Goal: Information Seeking & Learning: Learn about a topic

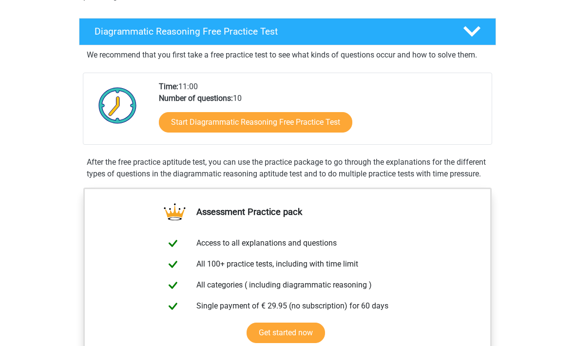
scroll to position [177, 0]
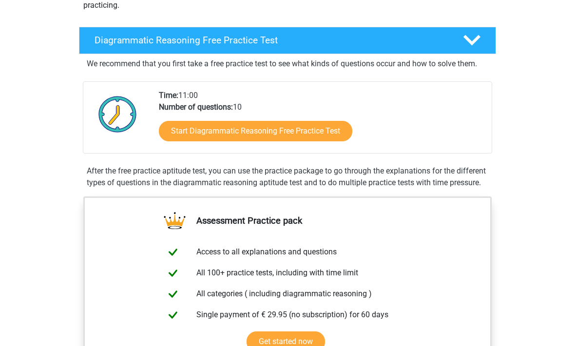
click at [177, 128] on link "Start Diagrammatic Reasoning Free Practice Test" at bounding box center [256, 131] width 194 height 20
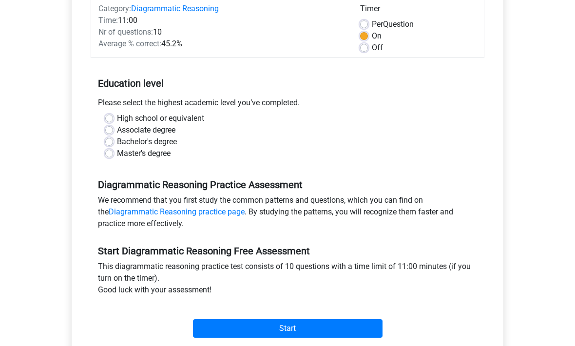
scroll to position [164, 0]
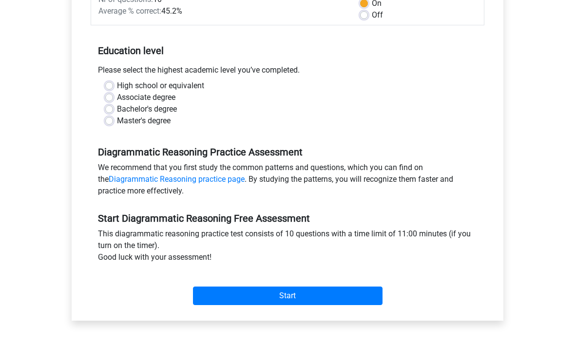
click at [118, 86] on label "High school or equivalent" at bounding box center [160, 86] width 87 height 12
click at [113, 86] on input "High school or equivalent" at bounding box center [109, 85] width 8 height 10
radio input "true"
click at [310, 293] on input "Start" at bounding box center [288, 296] width 190 height 19
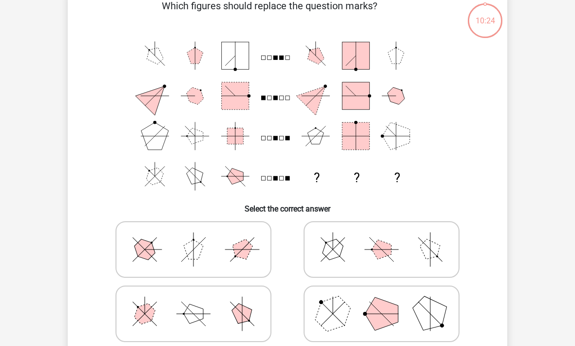
scroll to position [54, 0]
click at [164, 319] on icon at bounding box center [193, 314] width 146 height 49
click at [194, 302] on input "radio" at bounding box center [197, 298] width 6 height 6
radio input "true"
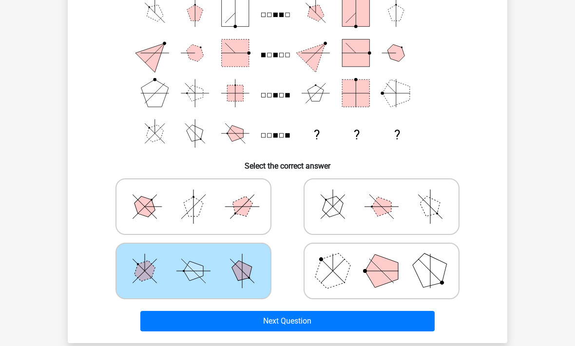
click at [249, 320] on button "Next Question" at bounding box center [287, 322] width 295 height 20
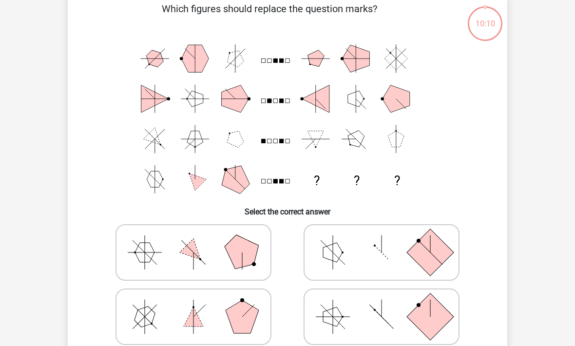
scroll to position [45, 0]
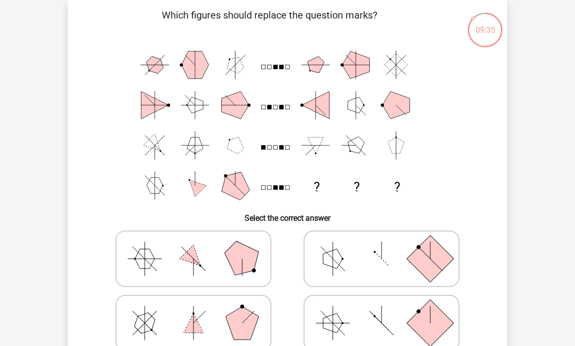
click at [163, 264] on icon at bounding box center [193, 259] width 146 height 49
click at [194, 247] on input "radio" at bounding box center [197, 243] width 6 height 6
radio input "true"
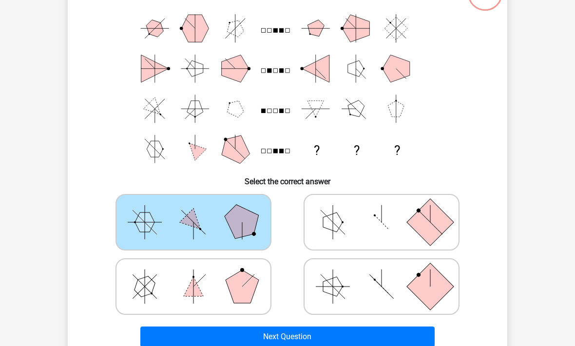
click at [257, 337] on button "Next Question" at bounding box center [287, 337] width 295 height 20
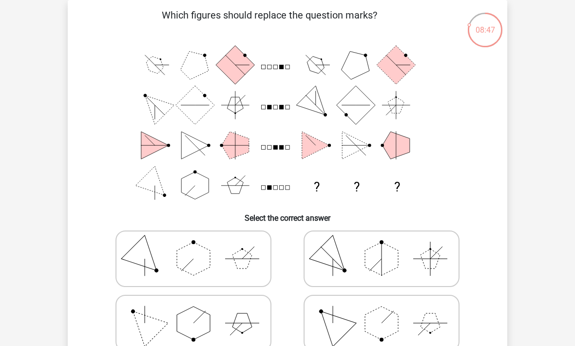
click at [336, 259] on polygon at bounding box center [333, 259] width 47 height 47
click at [382, 247] on input "radio" at bounding box center [385, 243] width 6 height 6
radio input "true"
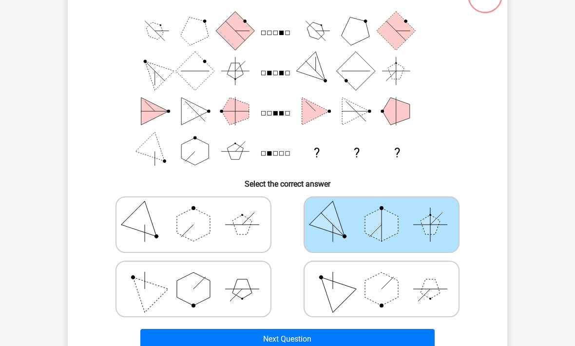
click at [399, 346] on button "Next Question" at bounding box center [287, 339] width 295 height 20
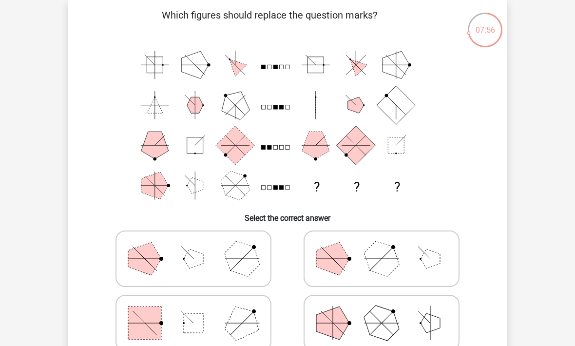
click at [387, 320] on polygon at bounding box center [381, 323] width 47 height 47
click at [387, 311] on input "radio" at bounding box center [385, 308] width 6 height 6
radio input "true"
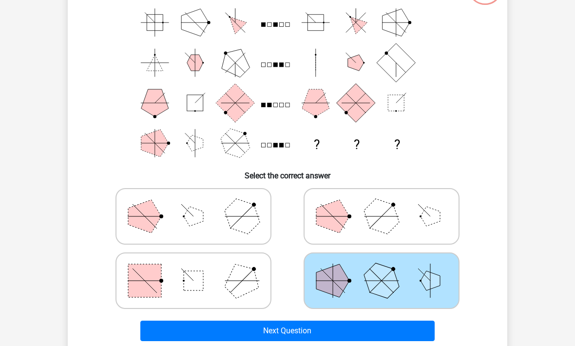
click at [382, 337] on button "Next Question" at bounding box center [287, 331] width 295 height 20
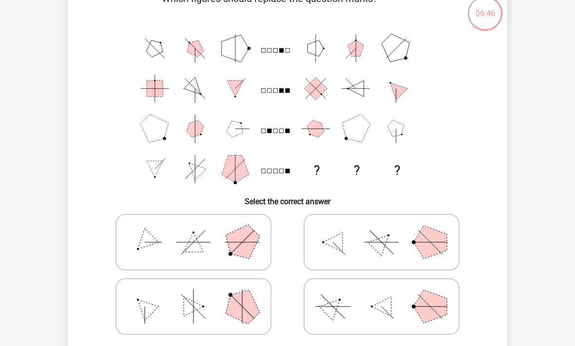
scroll to position [67, 0]
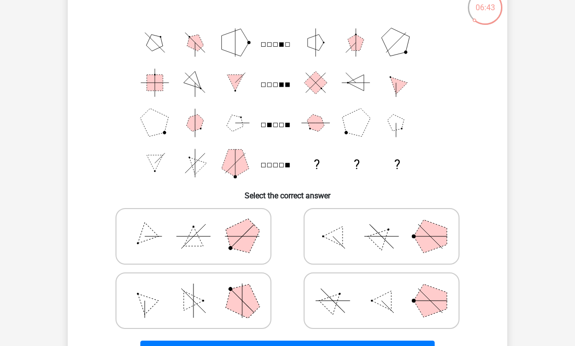
click at [342, 318] on icon at bounding box center [382, 300] width 146 height 49
click at [382, 289] on input "radio" at bounding box center [385, 285] width 6 height 6
radio input "true"
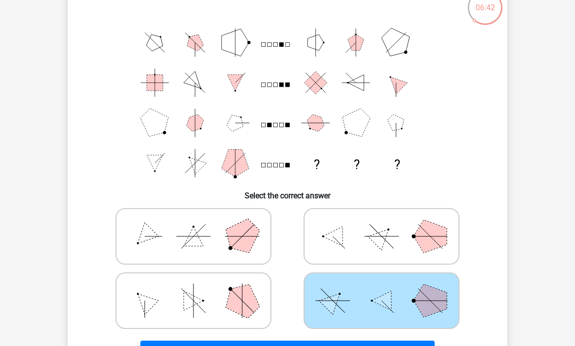
click at [320, 346] on button "Next Question" at bounding box center [287, 351] width 295 height 20
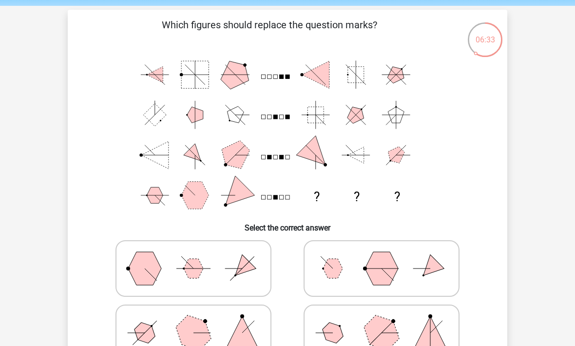
scroll to position [36, 0]
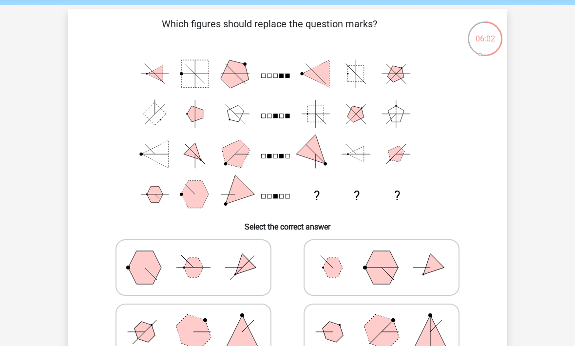
click at [212, 279] on icon at bounding box center [193, 267] width 146 height 49
click at [200, 256] on input "radio" at bounding box center [197, 252] width 6 height 6
radio input "true"
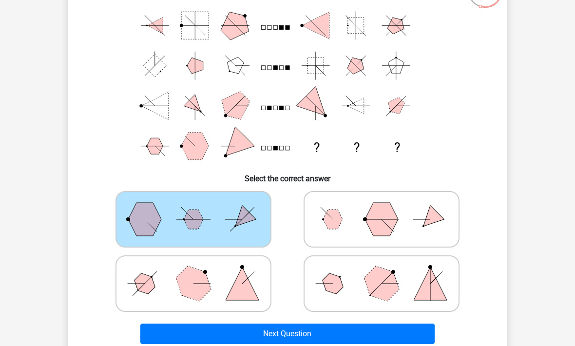
click at [361, 344] on button "Next Question" at bounding box center [287, 334] width 295 height 20
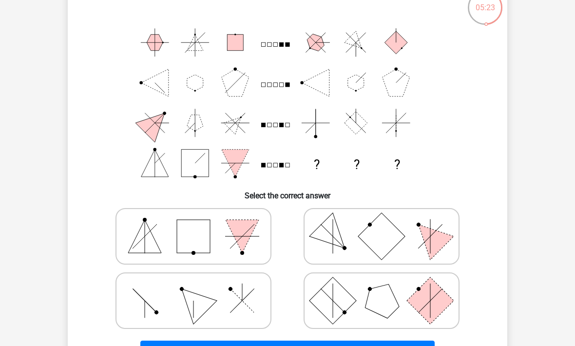
scroll to position [63, 0]
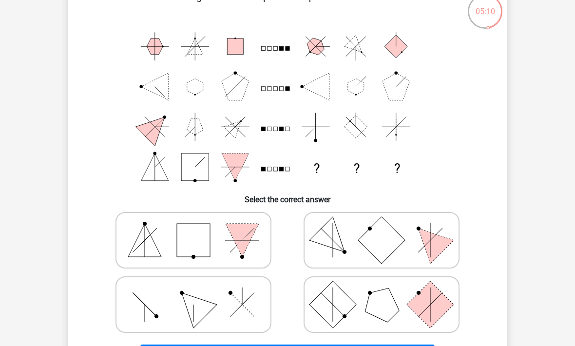
click at [220, 254] on icon at bounding box center [193, 240] width 146 height 49
click at [200, 228] on input "radio" at bounding box center [197, 225] width 6 height 6
radio input "true"
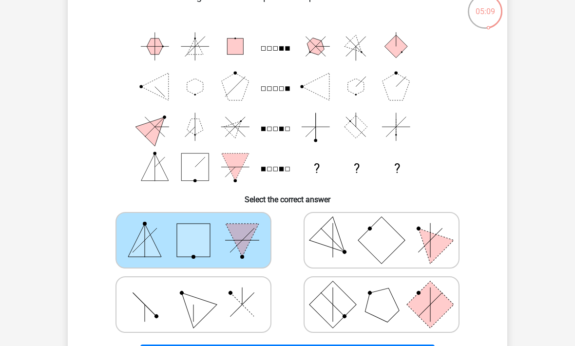
click at [255, 321] on icon at bounding box center [193, 304] width 146 height 49
click at [200, 293] on input "radio" at bounding box center [197, 289] width 6 height 6
radio input "true"
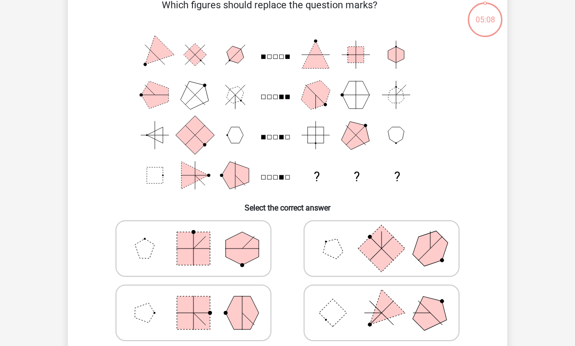
scroll to position [45, 0]
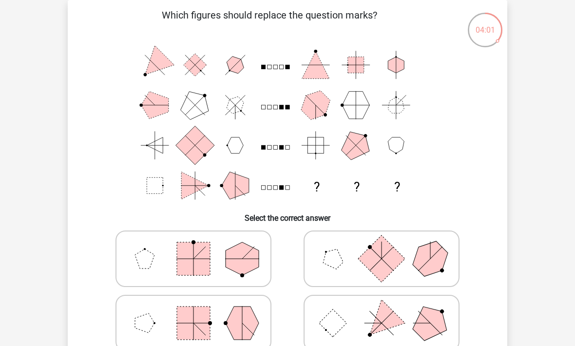
click at [344, 273] on icon at bounding box center [382, 259] width 146 height 49
click at [382, 247] on input "radio" at bounding box center [385, 243] width 6 height 6
radio input "true"
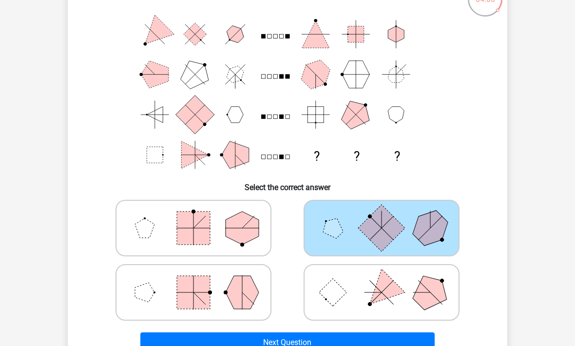
click at [294, 336] on button "Next Question" at bounding box center [287, 343] width 295 height 20
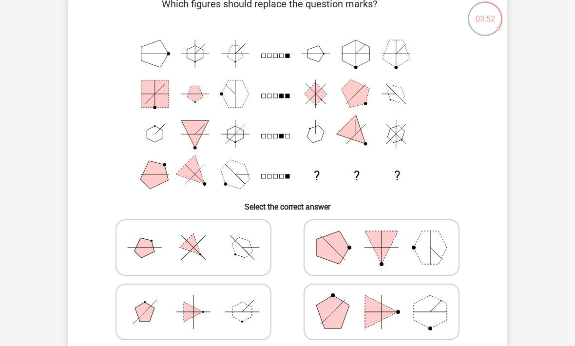
scroll to position [61, 0]
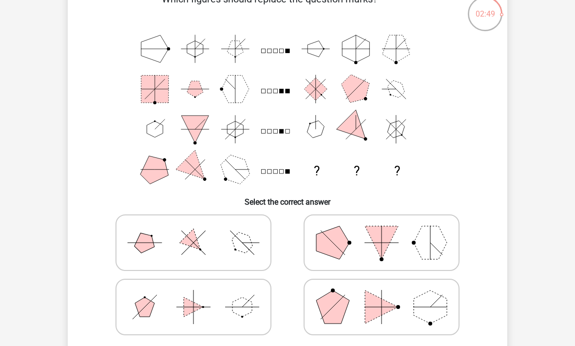
click at [231, 243] on icon at bounding box center [193, 242] width 146 height 49
click at [200, 231] on input "radio" at bounding box center [197, 227] width 6 height 6
radio input "true"
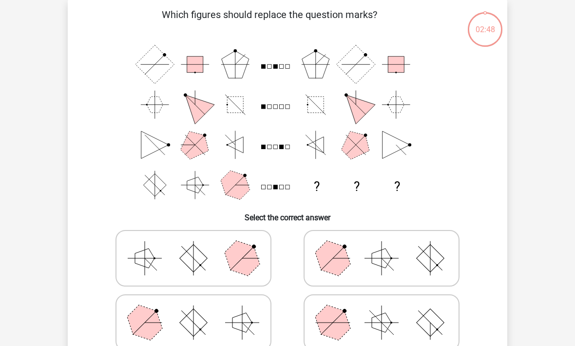
scroll to position [45, 0]
click at [458, 326] on label at bounding box center [382, 323] width 156 height 57
click at [388, 311] on input "radio" at bounding box center [385, 308] width 6 height 6
radio input "true"
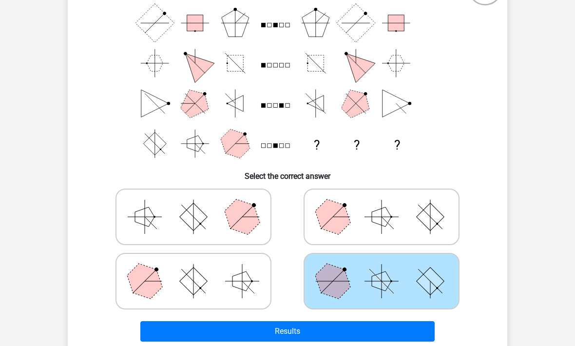
scroll to position [91, 0]
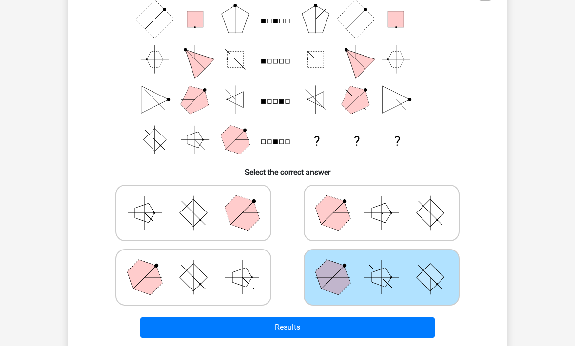
click at [372, 337] on button "Results" at bounding box center [287, 327] width 295 height 20
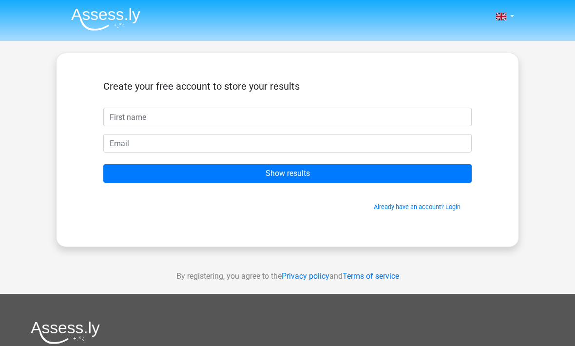
click at [443, 117] on input "text" at bounding box center [287, 117] width 369 height 19
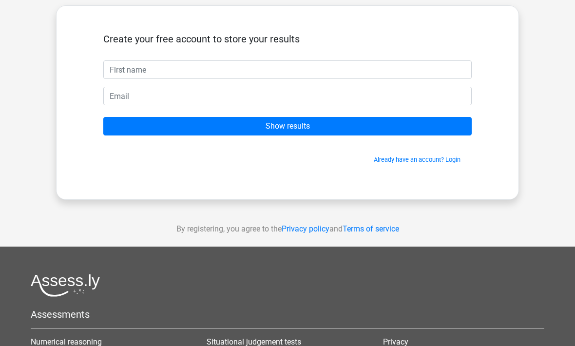
scroll to position [47, 0]
click at [378, 68] on input "text" at bounding box center [287, 69] width 369 height 19
type input "Duaa Hamed Alnil"
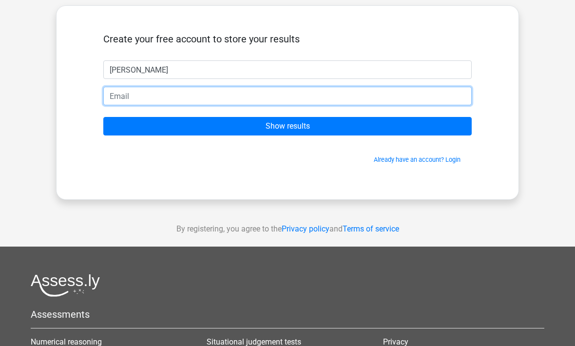
click at [121, 103] on input "email" at bounding box center [287, 96] width 369 height 19
type input "duandnid@gmail.com"
click at [355, 135] on input "Show results" at bounding box center [287, 126] width 369 height 19
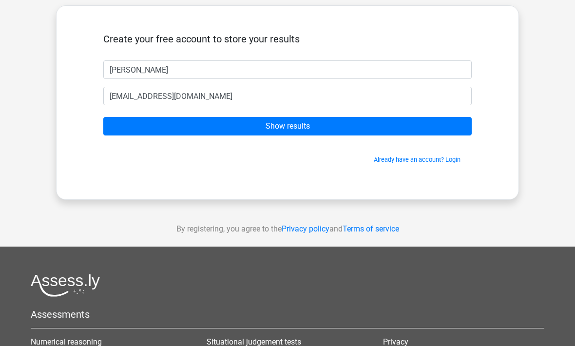
click at [404, 127] on input "Show results" at bounding box center [287, 126] width 369 height 19
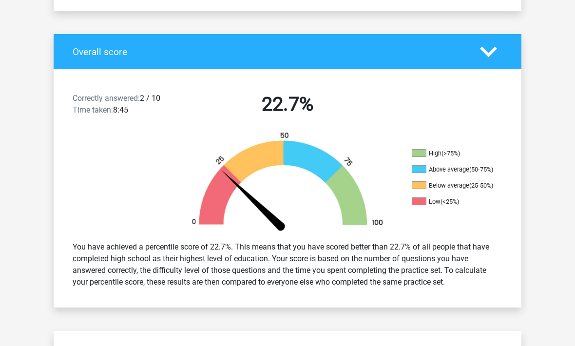
scroll to position [181, 0]
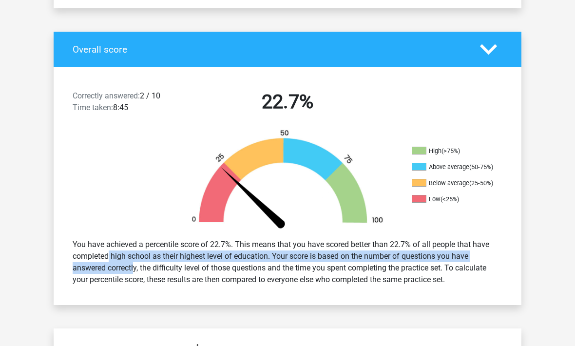
click at [70, 295] on div "Correctly answered: 2 / 10 Time taken: 8:45 22.7% High (>75%) Above average (50…" at bounding box center [287, 186] width 453 height 238
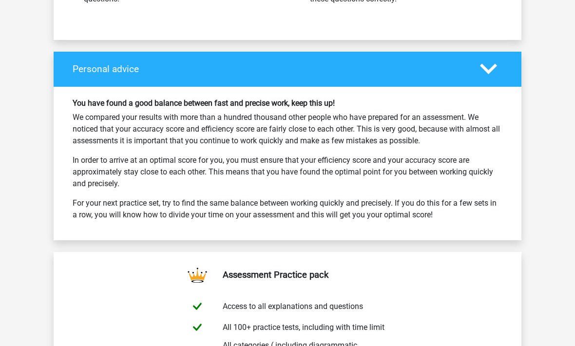
scroll to position [1371, 0]
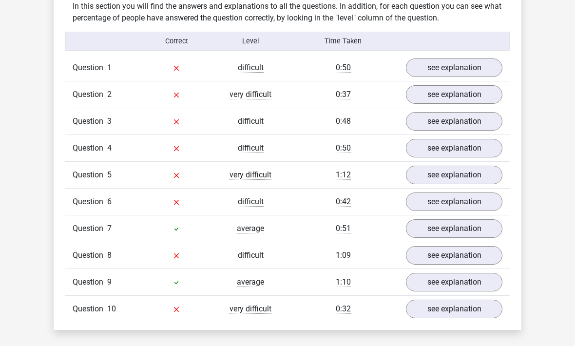
scroll to position [749, 0]
click at [472, 63] on link "see explanation" at bounding box center [454, 68] width 97 height 19
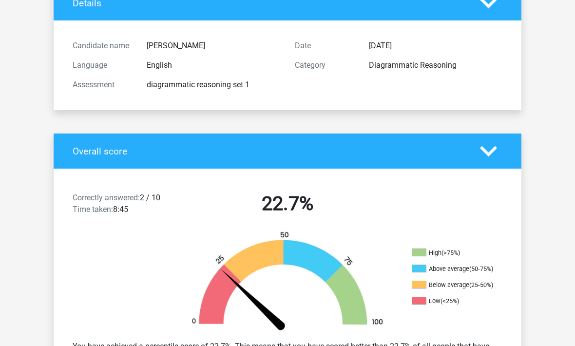
scroll to position [0, 0]
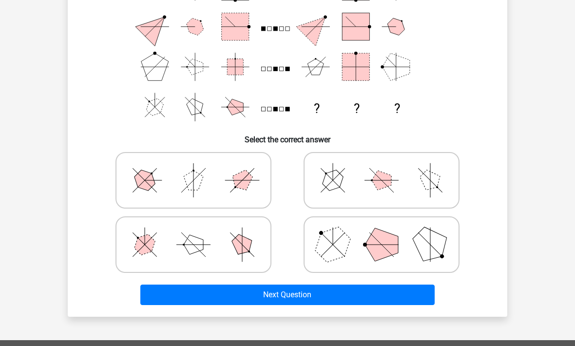
scroll to position [123, 0]
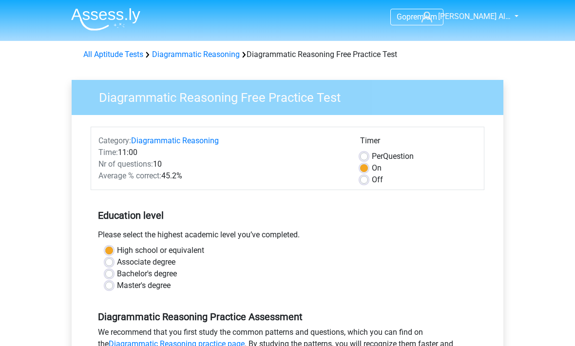
scroll to position [197, 0]
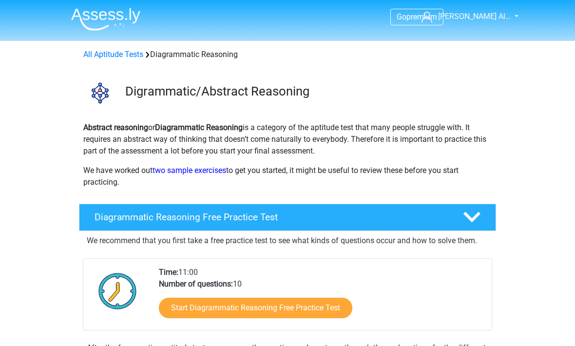
scroll to position [210, 0]
